Goal: Task Accomplishment & Management: Use online tool/utility

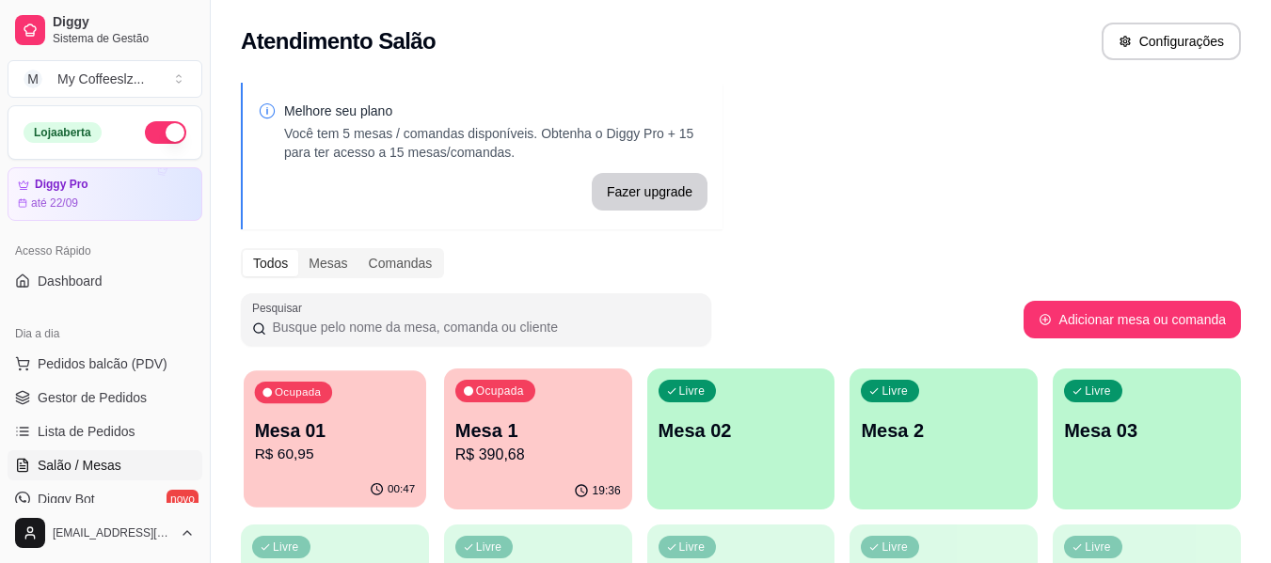
click at [366, 481] on div "00:47" at bounding box center [335, 490] width 182 height 36
click at [308, 458] on p "R$ 60,95" at bounding box center [335, 455] width 166 height 23
click at [726, 412] on div "Livre Mesa 02" at bounding box center [741, 428] width 188 height 119
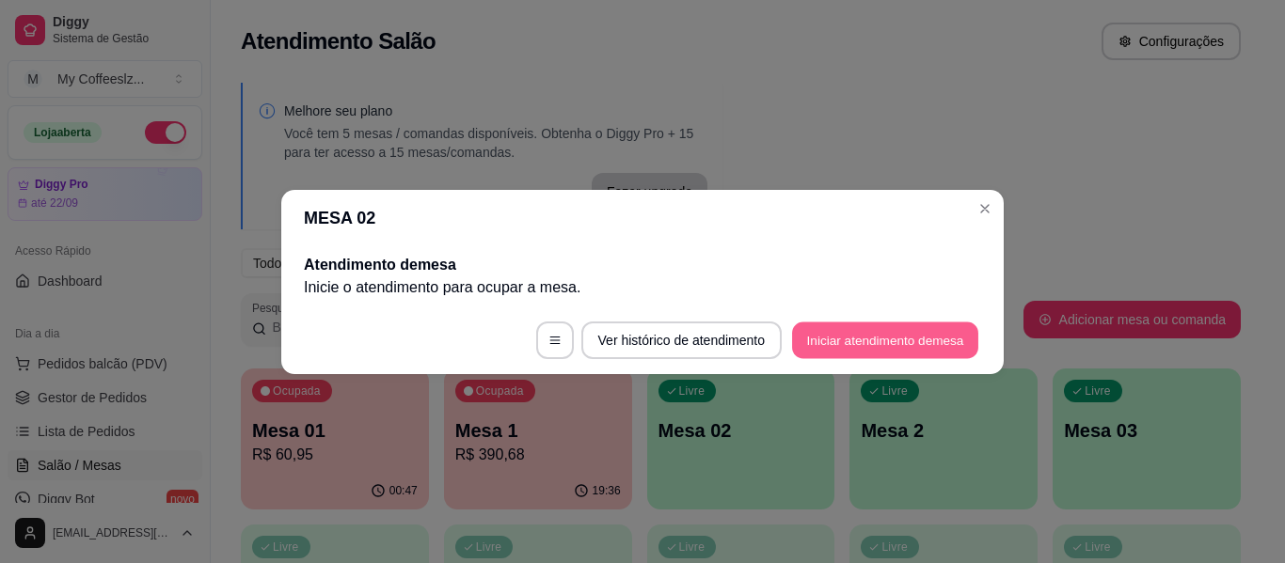
click at [853, 334] on button "Iniciar atendimento de mesa" at bounding box center [885, 340] width 186 height 37
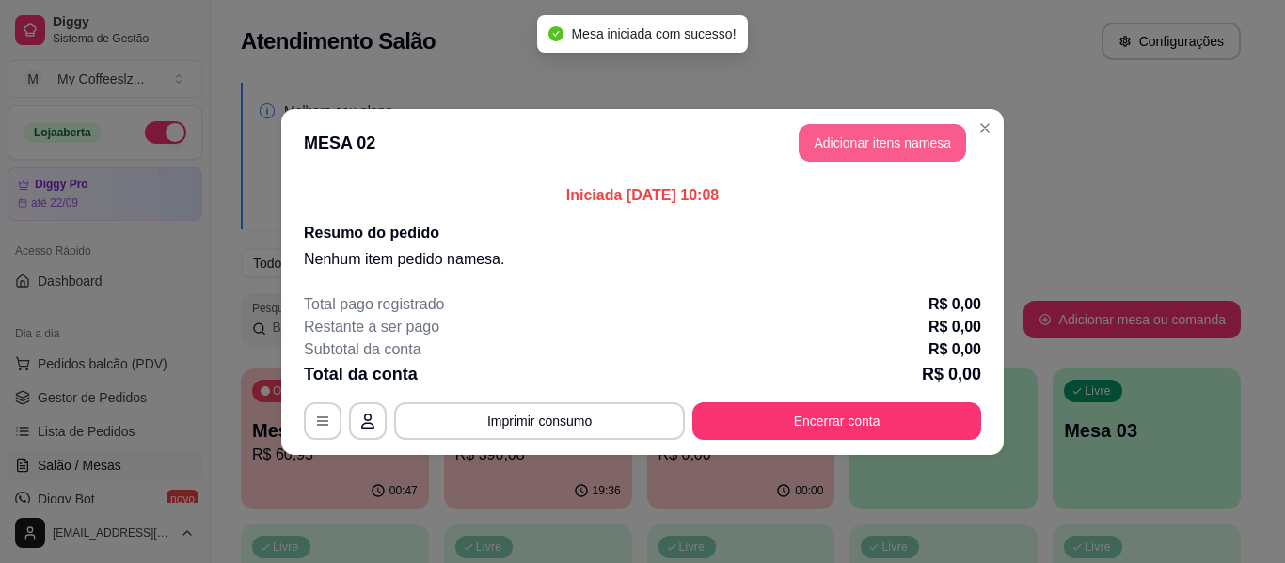
click at [883, 143] on button "Adicionar itens na mesa" at bounding box center [882, 143] width 167 height 38
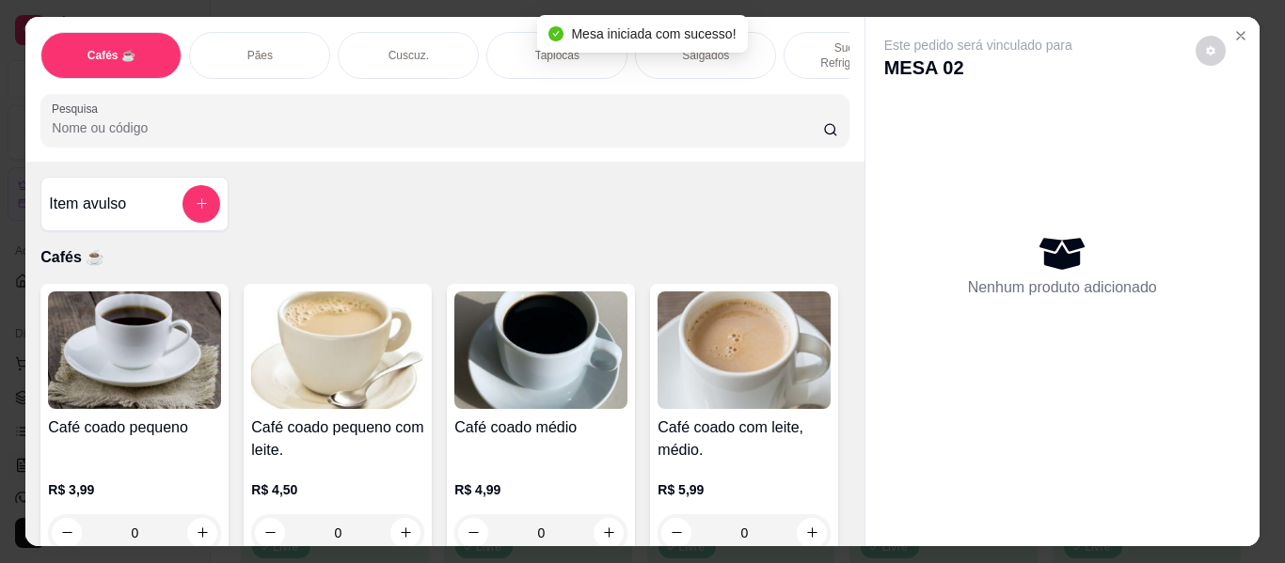
click at [754, 32] on div "Salgados" at bounding box center [705, 55] width 141 height 47
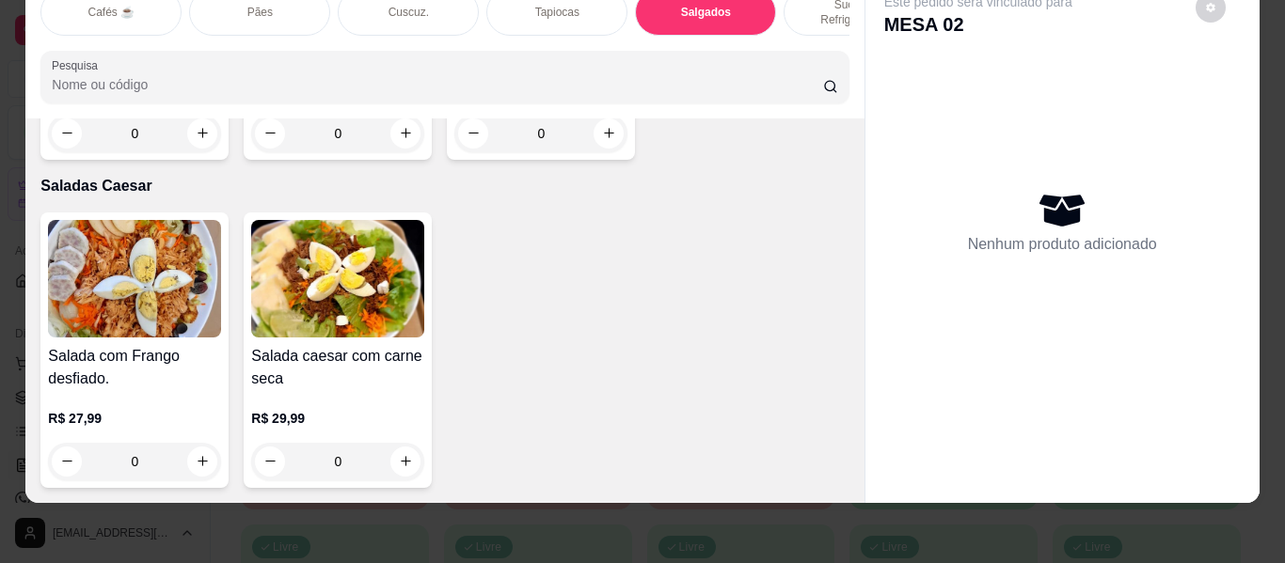
scroll to position [12942, 0]
click at [805, 198] on p "Saladas Caesar" at bounding box center [444, 186] width 808 height 23
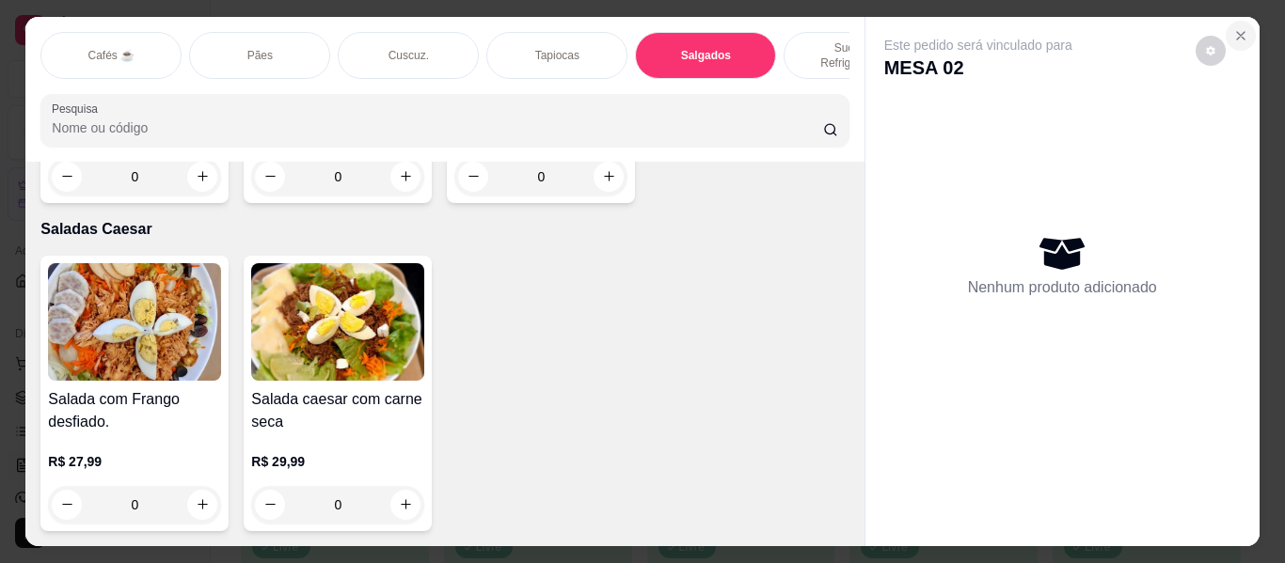
click at [1233, 28] on icon "Close" at bounding box center [1240, 35] width 15 height 15
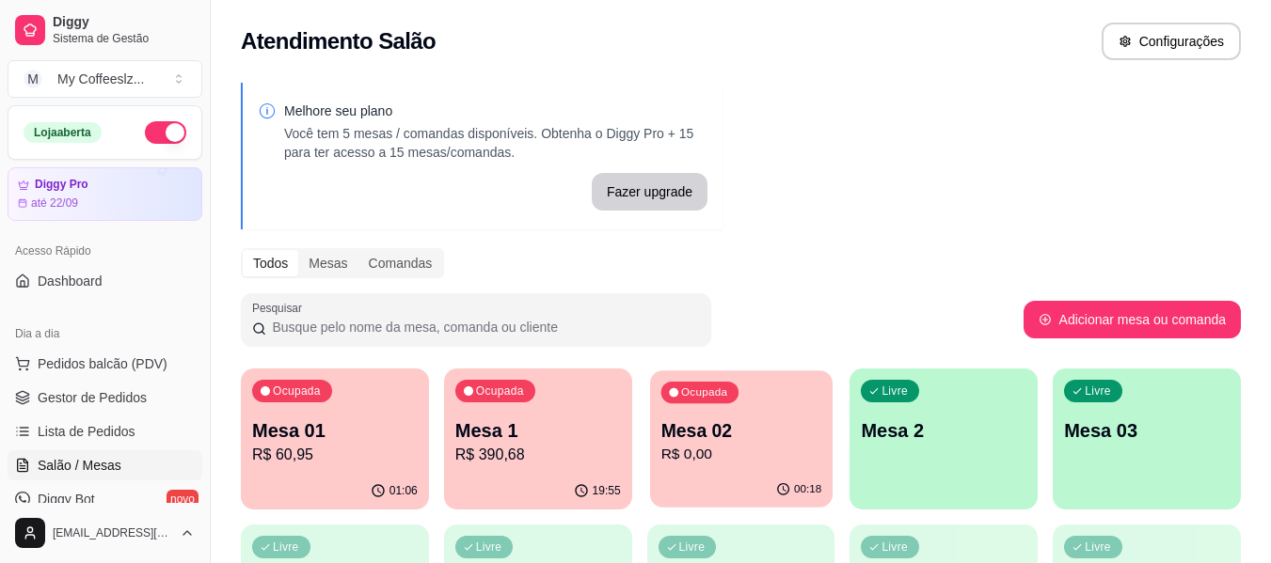
click at [748, 460] on p "R$ 0,00" at bounding box center [740, 455] width 161 height 22
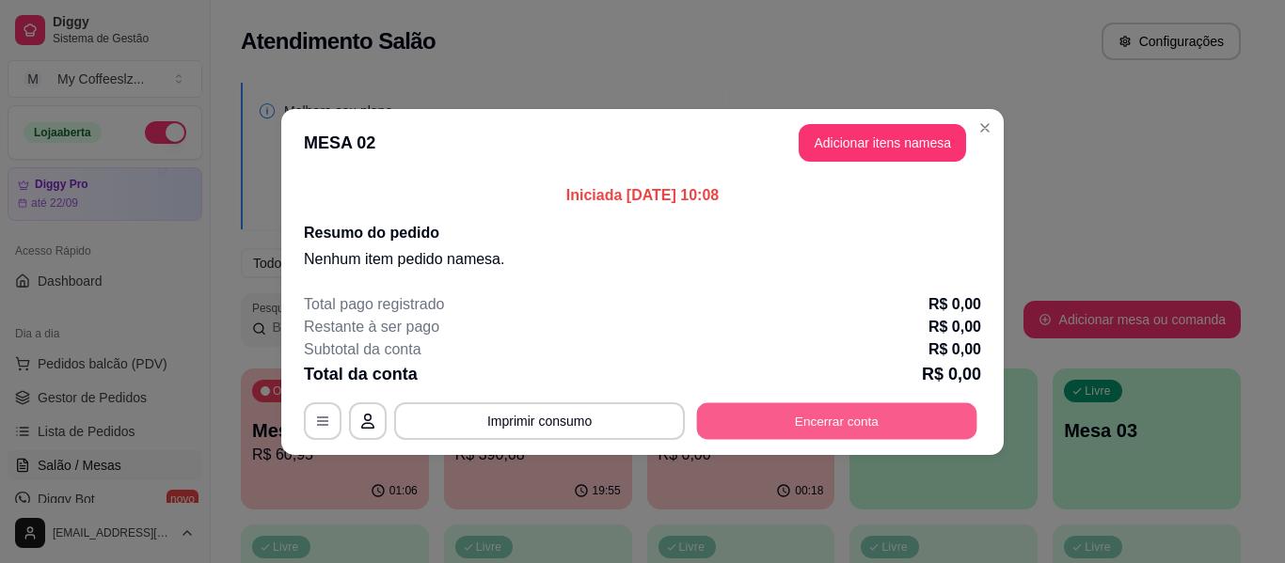
click at [807, 417] on button "Encerrar conta" at bounding box center [837, 421] width 280 height 37
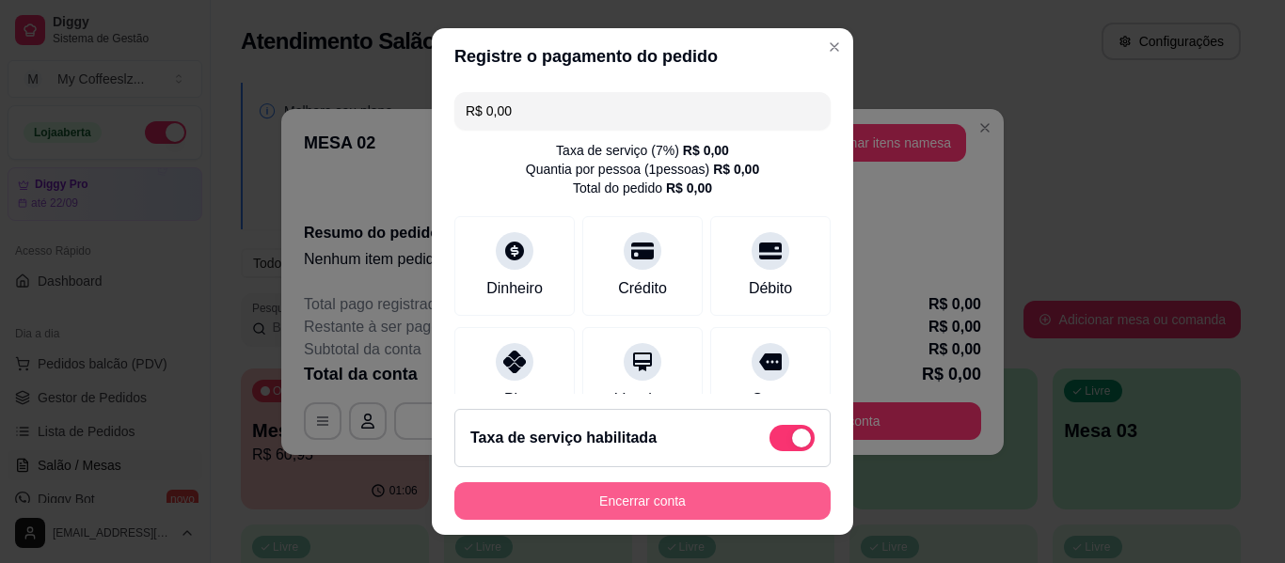
click at [641, 491] on button "Encerrar conta" at bounding box center [642, 502] width 376 height 38
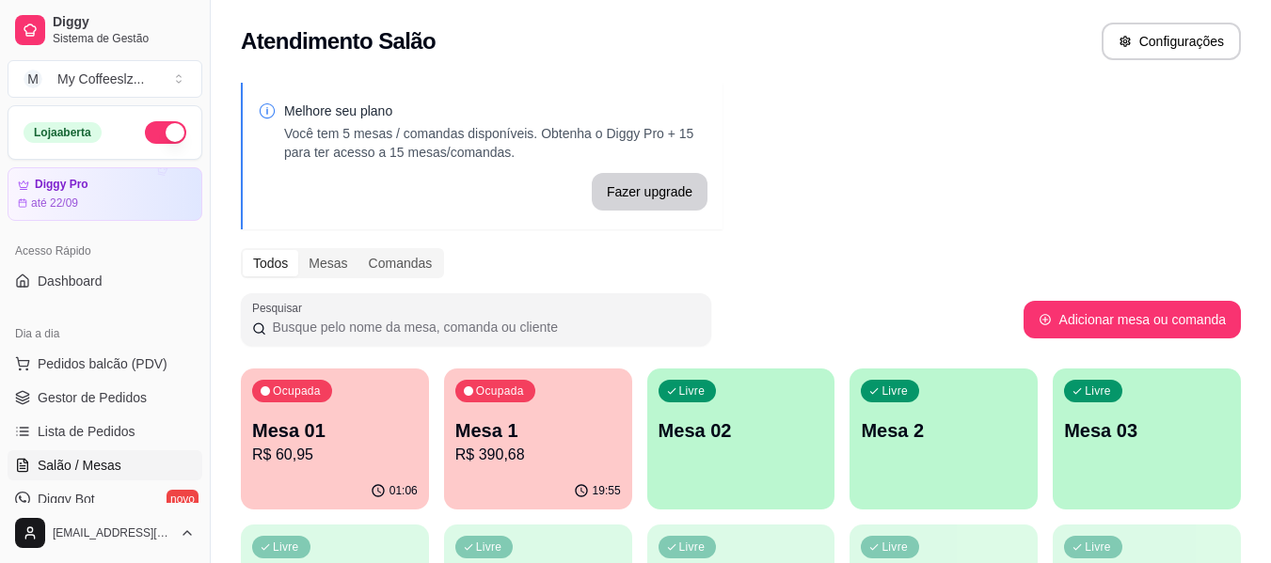
click at [735, 435] on p "Mesa 02" at bounding box center [741, 431] width 166 height 26
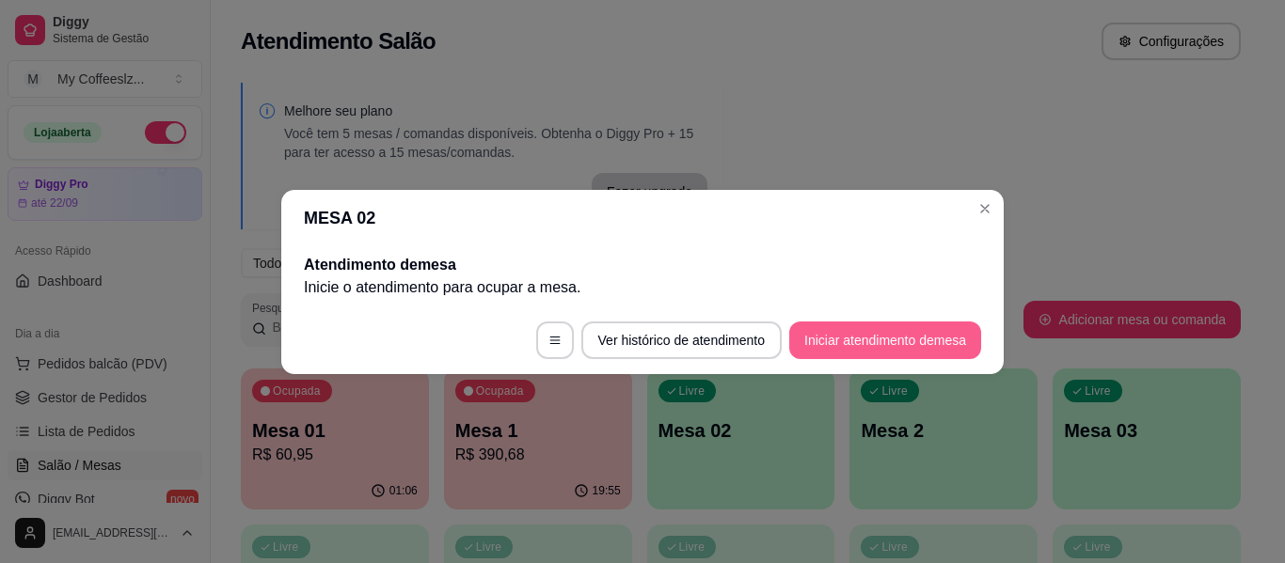
click at [831, 340] on button "Iniciar atendimento de mesa" at bounding box center [885, 341] width 192 height 38
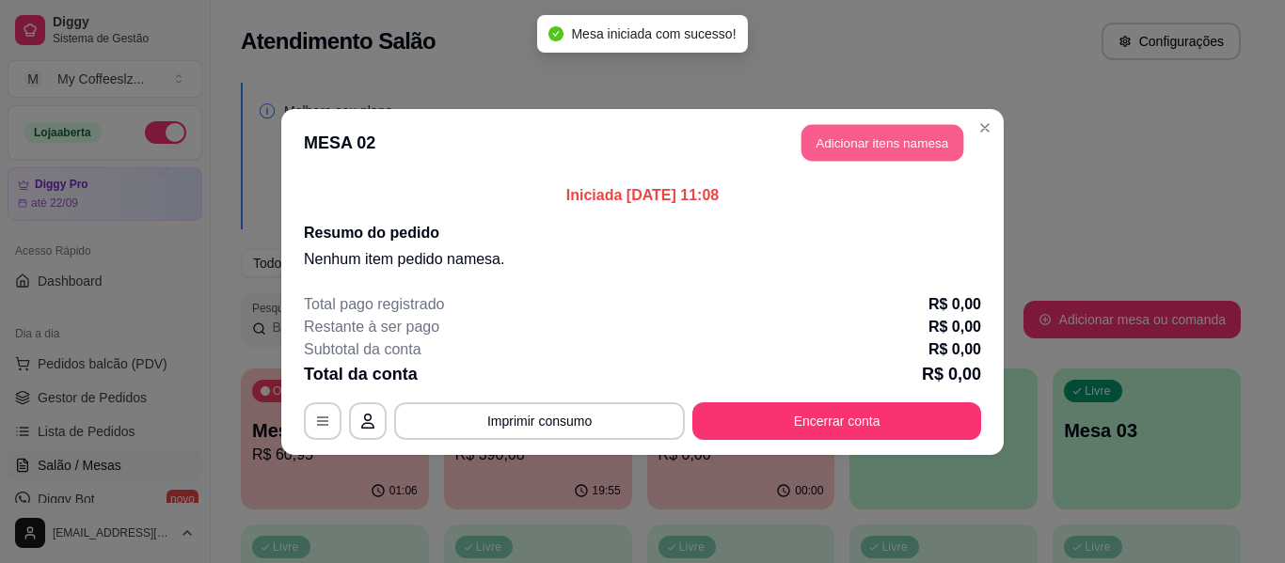
click at [831, 143] on button "Adicionar itens na mesa" at bounding box center [882, 142] width 162 height 37
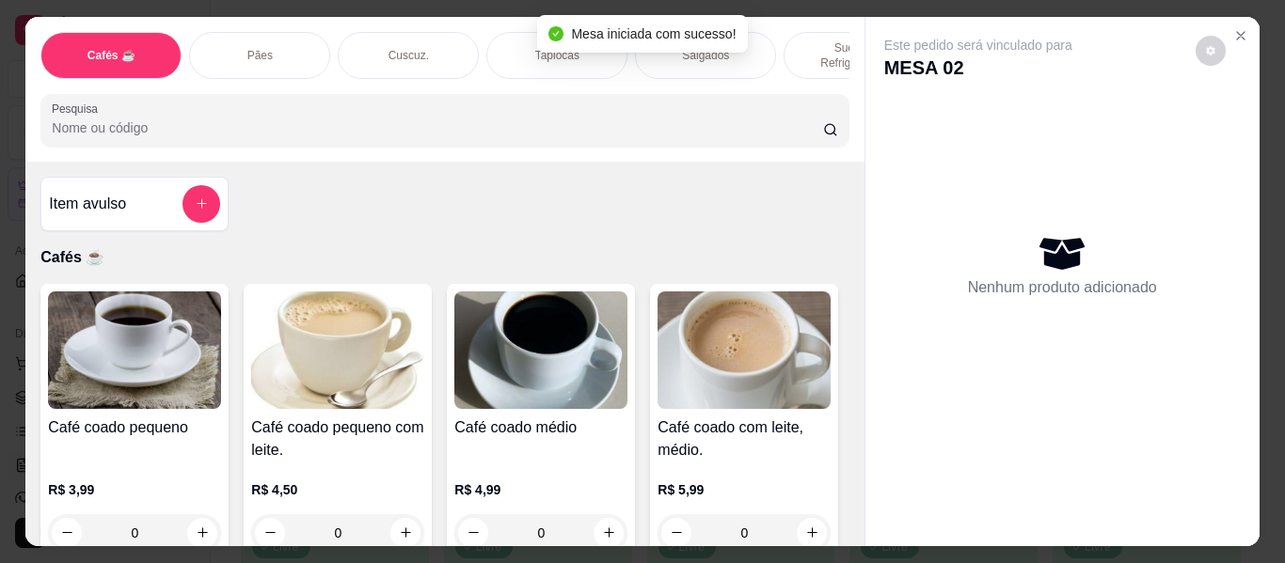
click at [512, 209] on div "Item avulso Cafés ☕ Café coado pequeno R$ 3,99 0 Café coado pequeno com leite. …" at bounding box center [444, 354] width 838 height 385
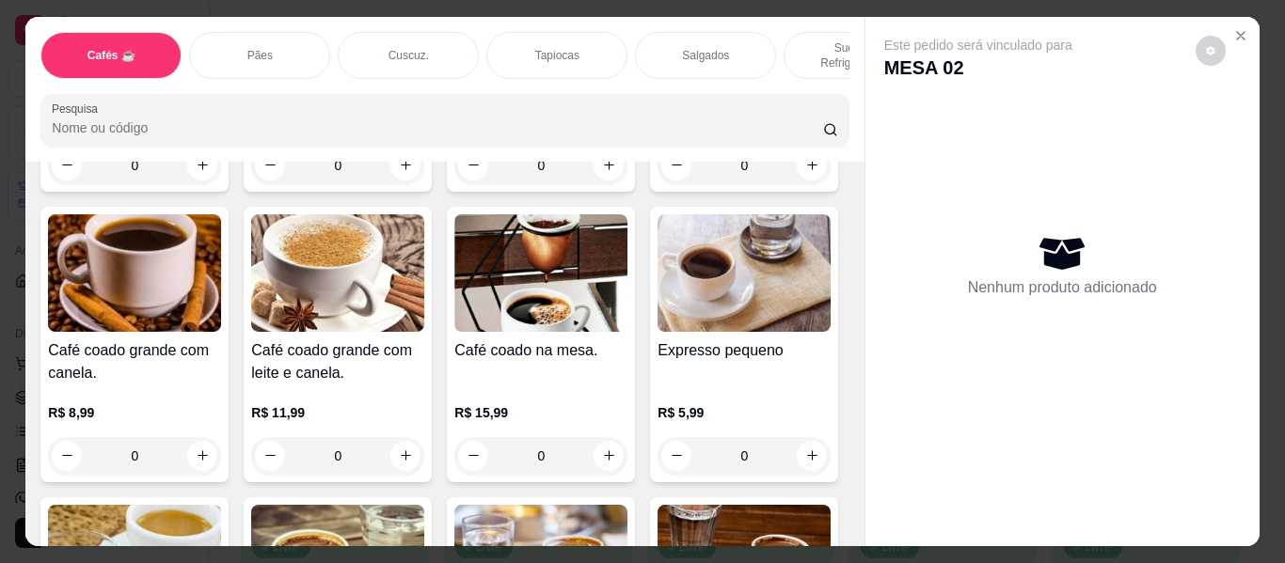
click at [554, 32] on div "Tapiocas" at bounding box center [556, 55] width 141 height 47
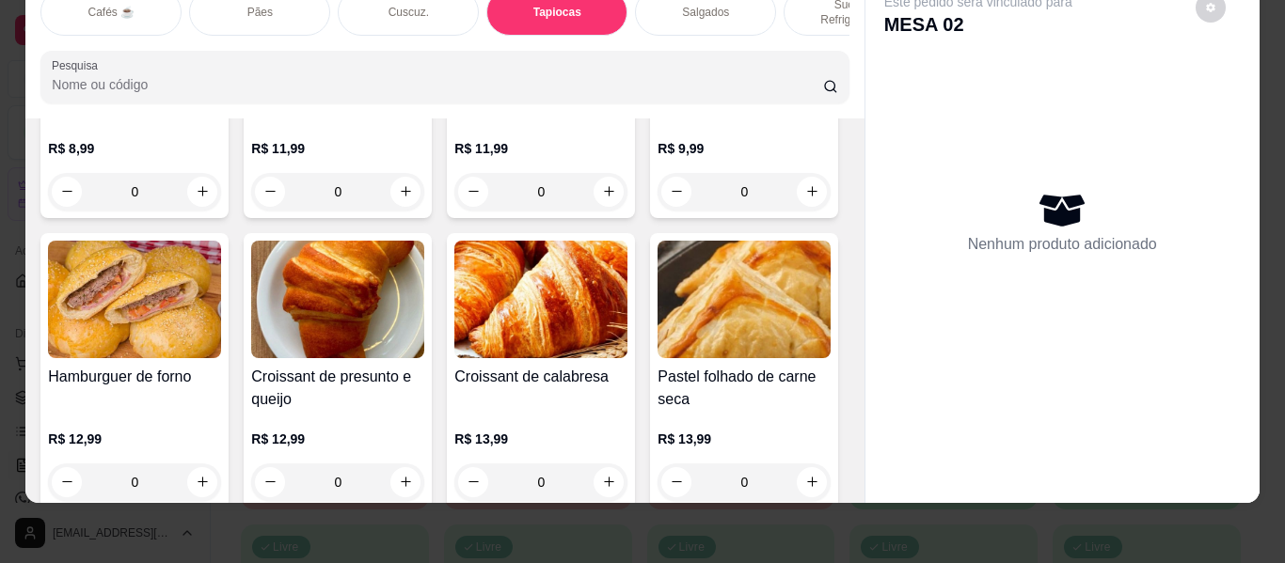
scroll to position [5979, 0]
